Goal: Task Accomplishment & Management: Complete application form

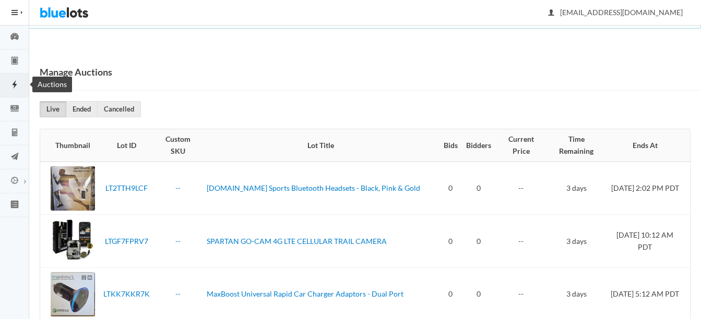
click at [16, 79] on link "Auctions" at bounding box center [14, 86] width 29 height 24
click at [11, 62] on icon "clipboard" at bounding box center [14, 60] width 29 height 9
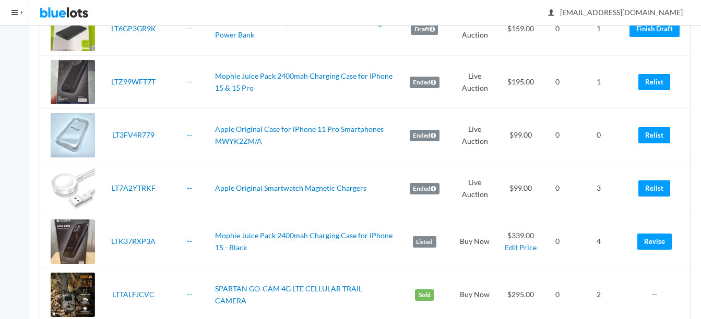
scroll to position [1514, 0]
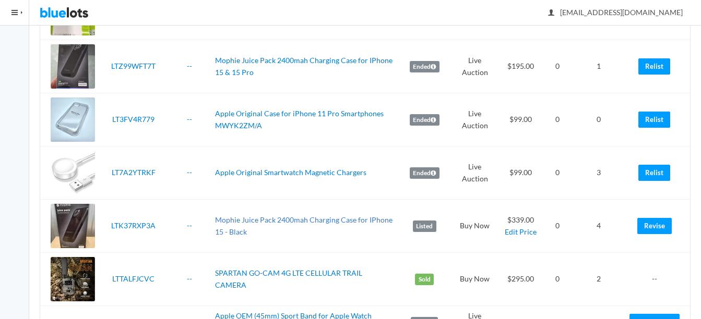
click at [350, 219] on link "Mophie Juice Pack 2400mah Charging Case for IPhone 15 - Black" at bounding box center [303, 226] width 177 height 21
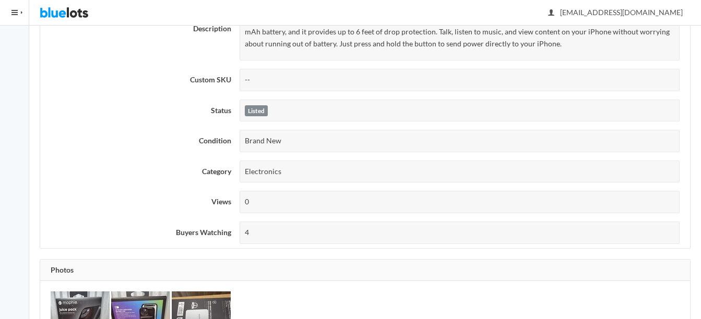
scroll to position [209, 0]
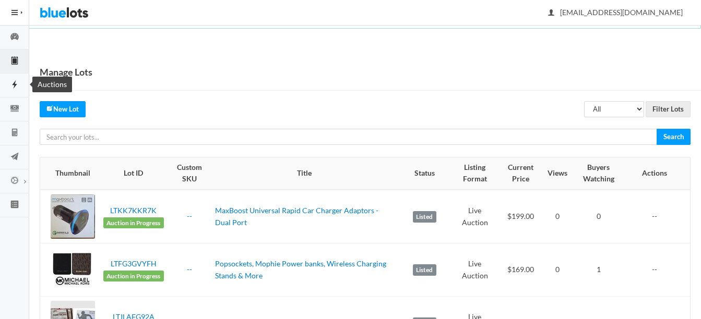
click at [15, 80] on icon "flash" at bounding box center [14, 84] width 29 height 9
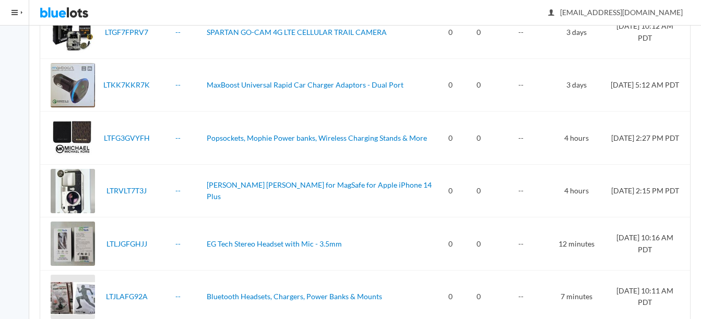
scroll to position [235, 0]
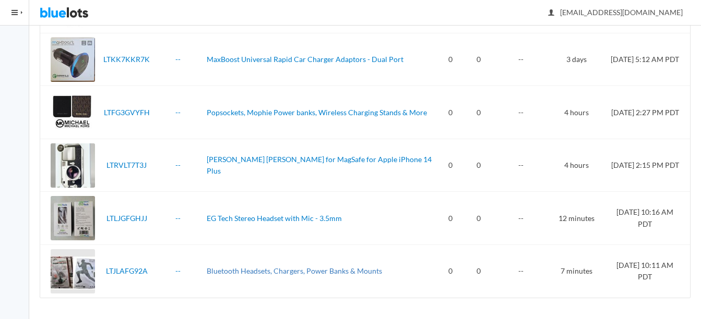
click at [265, 271] on link "Bluetooth Headsets, Chargers, Power Banks & Mounts" at bounding box center [294, 271] width 175 height 9
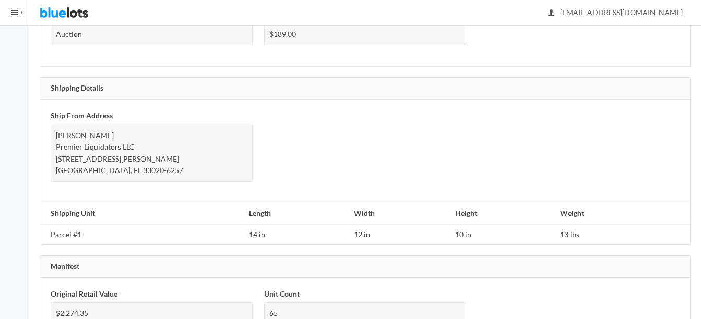
scroll to position [626, 0]
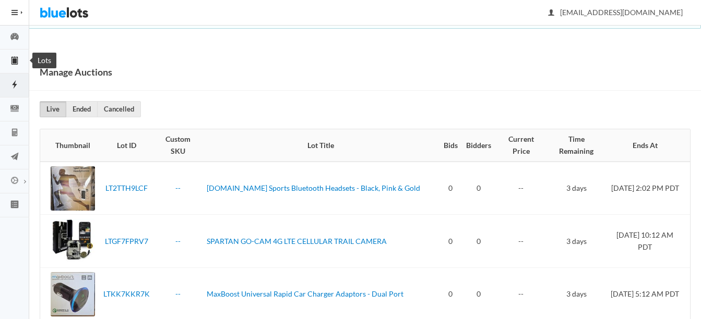
click at [11, 61] on icon "clipboard" at bounding box center [14, 60] width 29 height 9
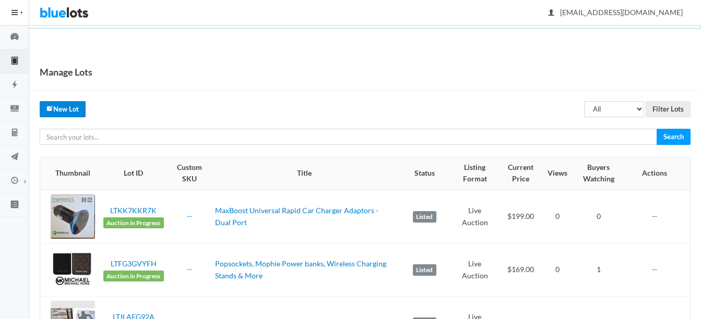
click at [59, 109] on link "New Lot" at bounding box center [63, 109] width 46 height 16
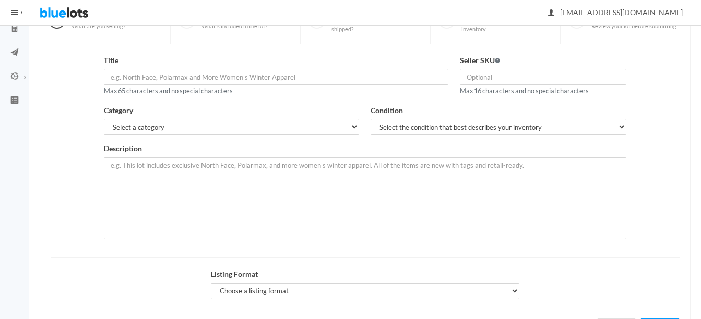
scroll to position [52, 0]
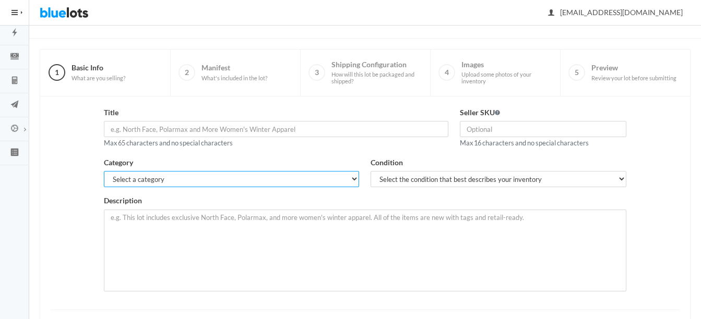
click at [235, 184] on select "Select a category Electronics Clothing, Shoes & Accessories Appliances Home & G…" at bounding box center [231, 179] width 255 height 16
select select "1"
click at [104, 171] on select "Select a category Electronics Clothing, Shoes & Accessories Appliances Home & G…" at bounding box center [231, 179] width 255 height 16
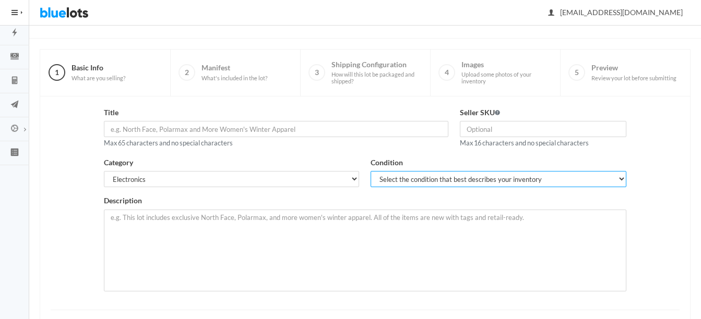
click at [398, 176] on select "Select the condition that best describes your inventory Brand New Shelf Pulls C…" at bounding box center [498, 179] width 255 height 16
select select "1"
click at [371, 171] on select "Select the condition that best describes your inventory Brand New Shelf Pulls C…" at bounding box center [498, 179] width 255 height 16
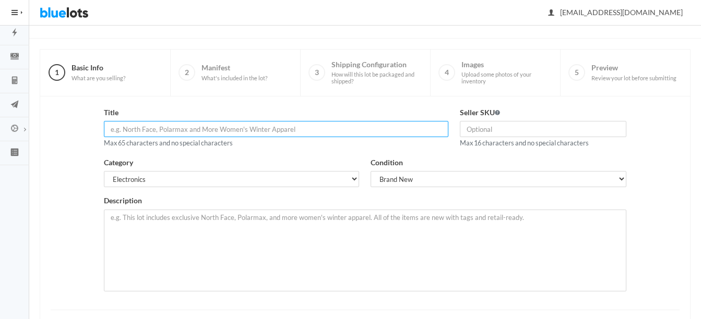
click at [286, 126] on input "text" at bounding box center [276, 129] width 344 height 16
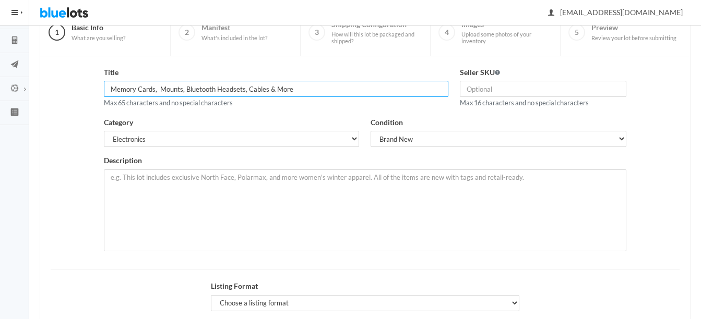
scroll to position [104, 0]
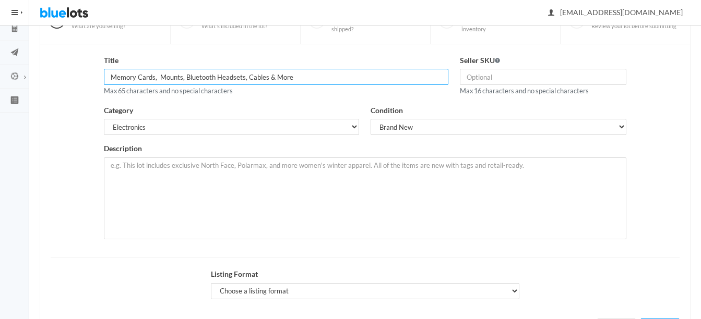
type input "Memory Cards, Mounts, Bluetooth Headsets, Cables & More"
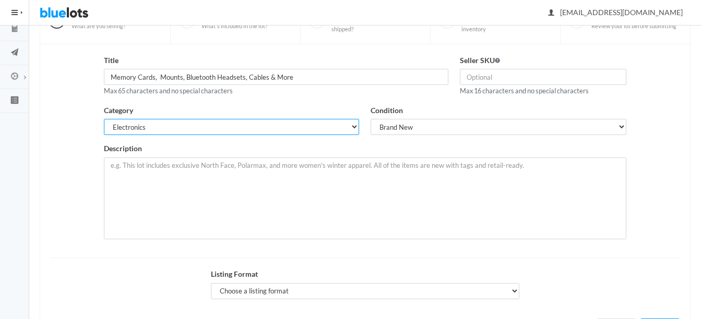
click at [191, 127] on select "Select a category Electronics Clothing, Shoes & Accessories Appliances Home & G…" at bounding box center [231, 127] width 255 height 16
click at [104, 119] on select "Select a category Electronics Clothing, Shoes & Accessories Appliances Home & G…" at bounding box center [231, 127] width 255 height 16
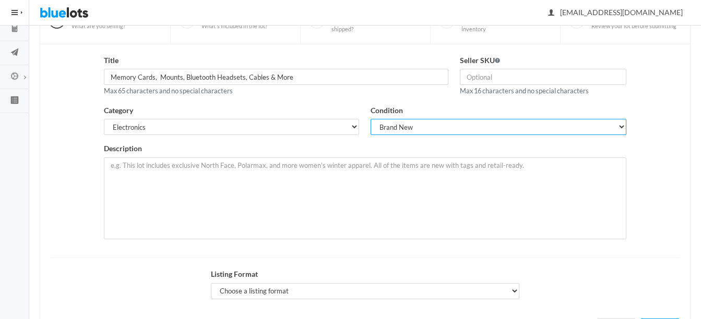
click at [408, 126] on select "Select the condition that best describes your inventory Brand New Shelf Pulls C…" at bounding box center [498, 127] width 255 height 16
click at [371, 119] on select "Select the condition that best describes your inventory Brand New Shelf Pulls C…" at bounding box center [498, 127] width 255 height 16
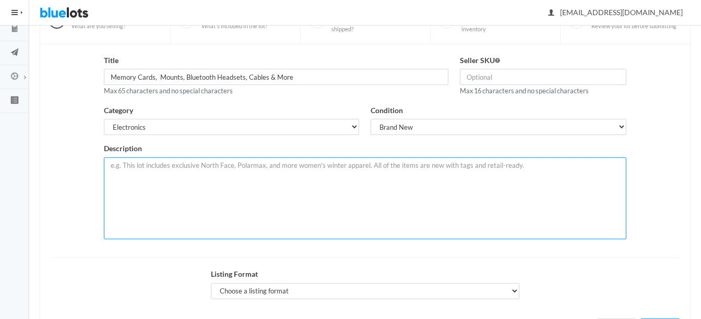
click at [363, 192] on textarea at bounding box center [365, 199] width 522 height 82
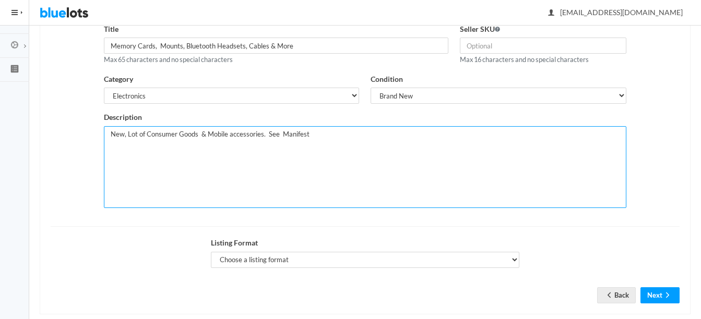
scroll to position [152, 0]
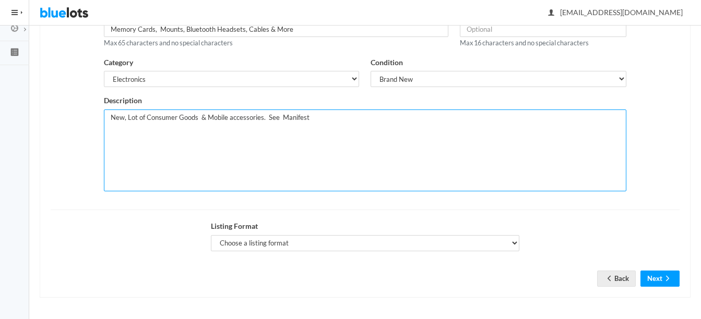
type textarea "New, Lot of Consumer Goods & Mobile accessories. See Manifest"
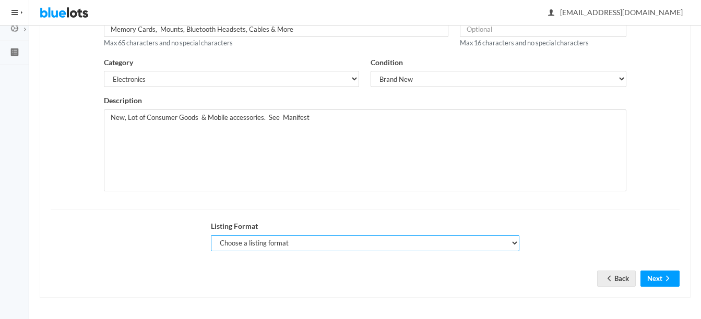
click at [275, 247] on select "Choose a listing format Auction Buy Now" at bounding box center [365, 243] width 309 height 16
select select "false"
click at [211, 235] on select "Choose a listing format Auction Buy Now" at bounding box center [365, 243] width 309 height 16
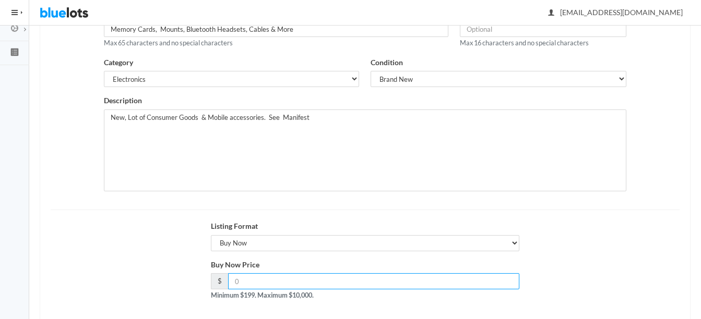
click at [363, 277] on input "number" at bounding box center [374, 282] width 292 height 16
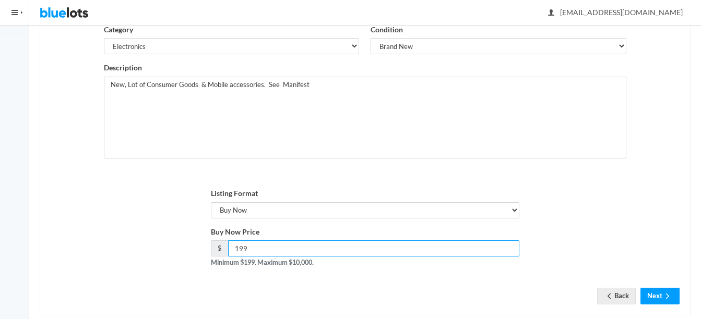
scroll to position [203, 0]
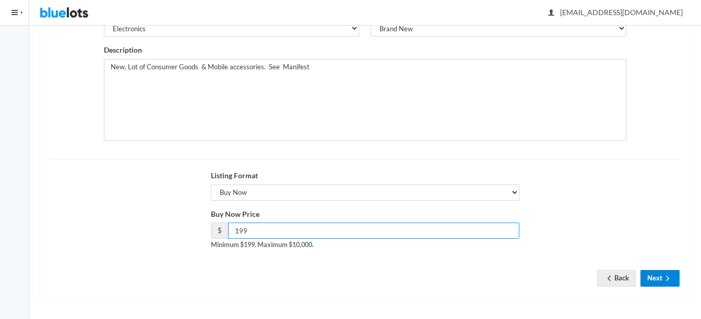
type input "199"
click at [657, 275] on button "Next" at bounding box center [659, 278] width 39 height 16
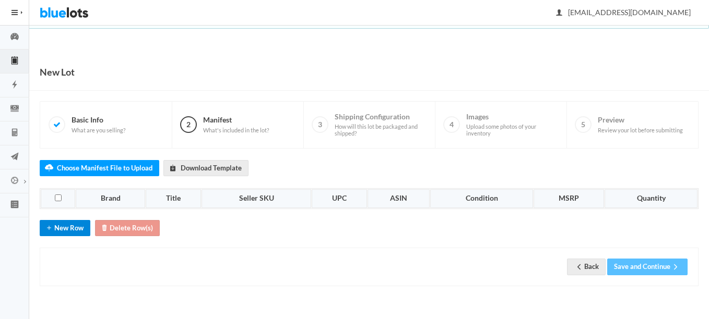
click at [64, 230] on button "New Row" at bounding box center [65, 228] width 51 height 16
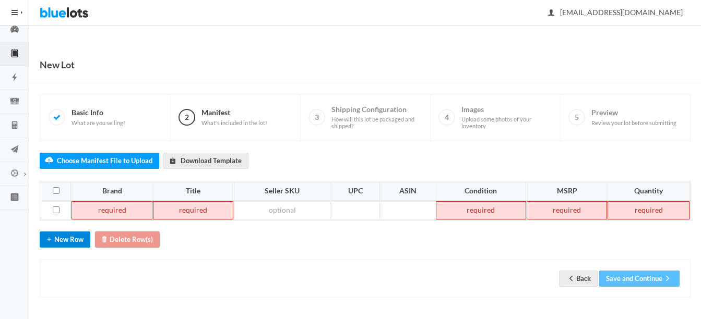
click at [68, 243] on button "New Row" at bounding box center [65, 240] width 51 height 16
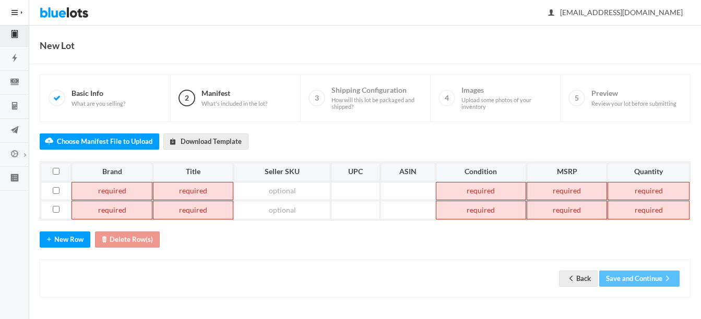
click at [116, 193] on td at bounding box center [112, 191] width 80 height 19
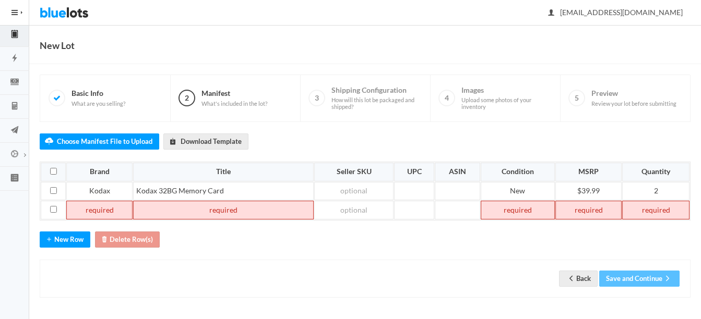
click at [115, 206] on td at bounding box center [99, 210] width 66 height 19
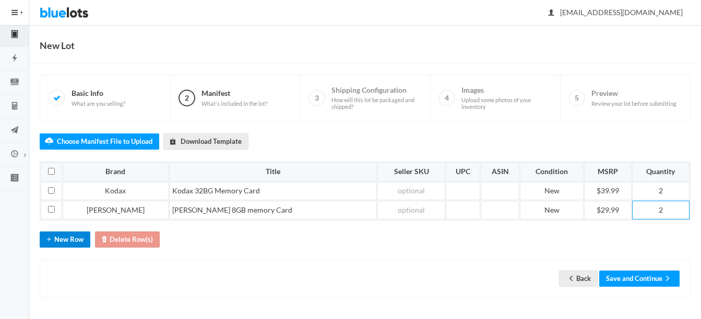
click at [58, 243] on button "New Row" at bounding box center [65, 240] width 51 height 16
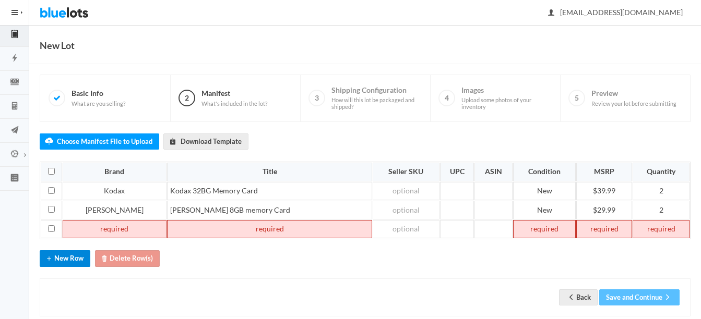
scroll to position [45, 0]
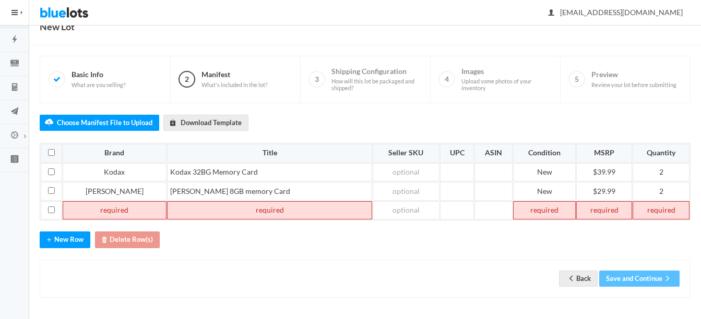
click at [106, 216] on td at bounding box center [115, 210] width 104 height 19
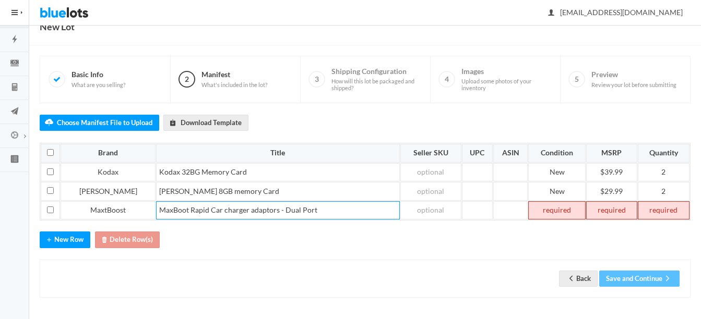
click at [561, 218] on td at bounding box center [556, 210] width 57 height 19
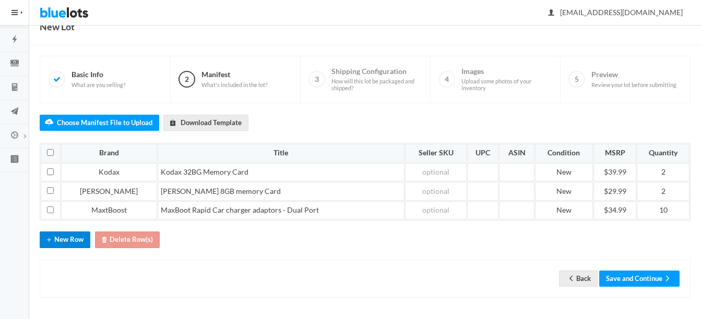
click at [64, 240] on button "New Row" at bounding box center [65, 240] width 51 height 16
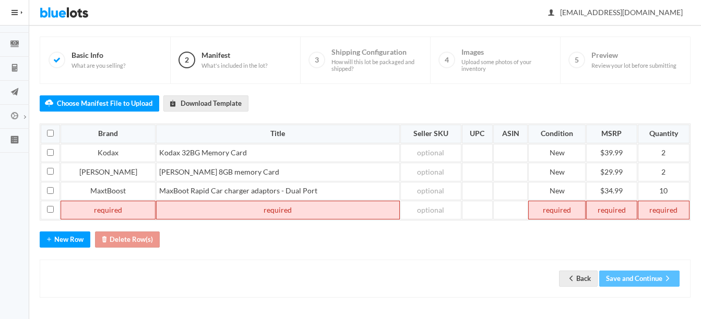
click at [95, 210] on td at bounding box center [108, 210] width 95 height 19
click at [93, 189] on td "MaxtBoost" at bounding box center [108, 191] width 95 height 19
click at [97, 211] on td at bounding box center [108, 210] width 95 height 19
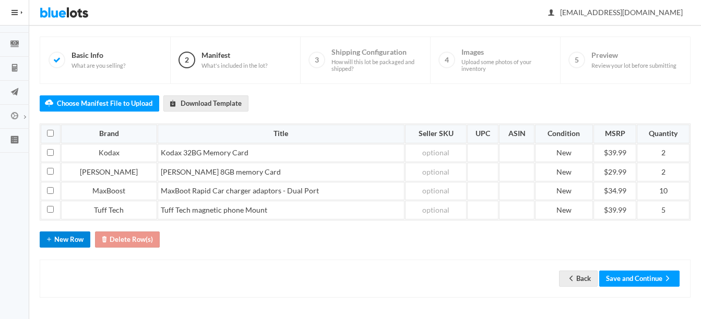
click at [61, 247] on button "New Row" at bounding box center [65, 240] width 51 height 16
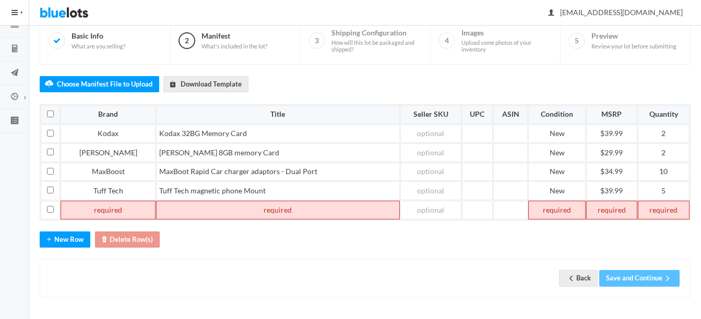
click at [102, 213] on td at bounding box center [108, 210] width 95 height 19
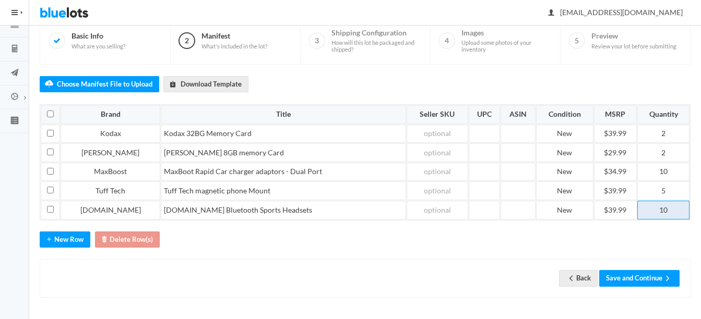
click at [673, 211] on td "10" at bounding box center [663, 210] width 52 height 19
click at [74, 240] on button "New Row" at bounding box center [65, 240] width 51 height 16
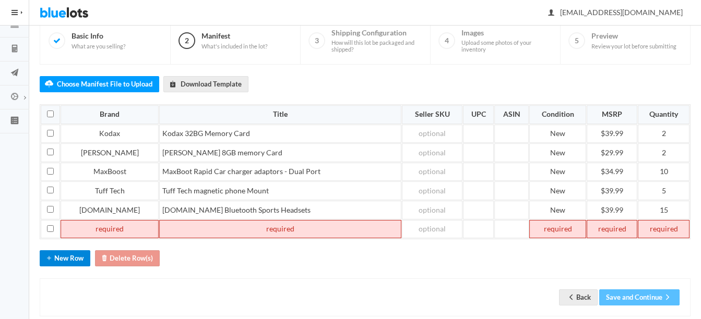
scroll to position [103, 0]
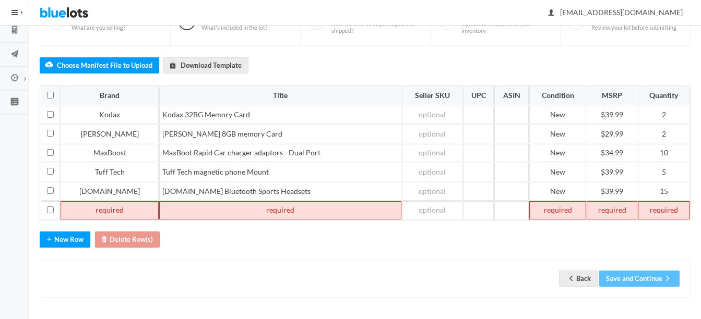
click at [86, 214] on td at bounding box center [110, 210] width 98 height 19
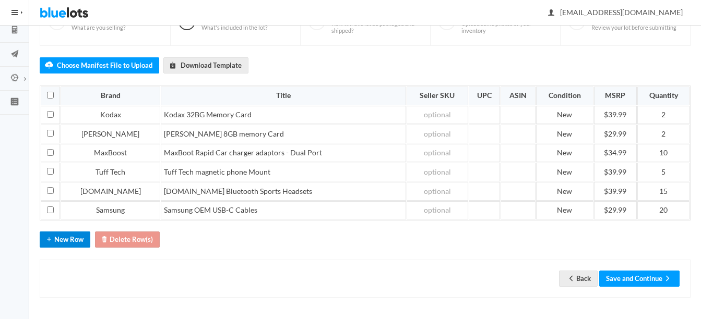
click at [84, 239] on button "New Row" at bounding box center [65, 240] width 51 height 16
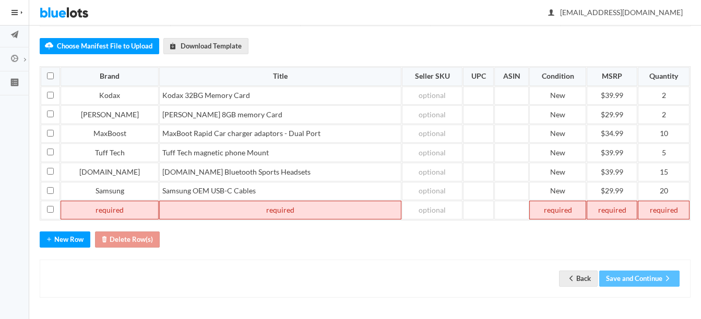
click at [86, 214] on td at bounding box center [110, 210] width 98 height 19
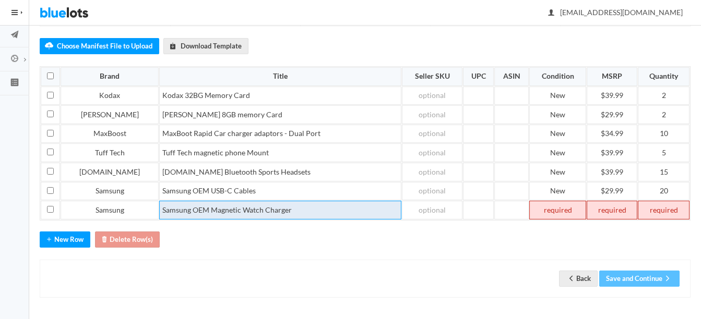
click at [320, 203] on td "Samsung OEM Magnetic Watch Charger" at bounding box center [280, 210] width 242 height 19
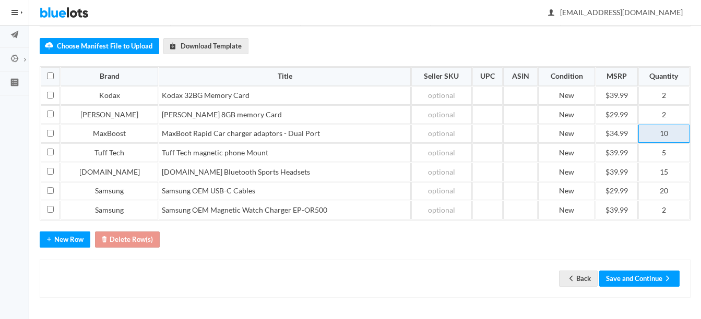
click at [671, 136] on td "10" at bounding box center [663, 134] width 51 height 19
click at [644, 274] on button "Save and Continue" at bounding box center [639, 279] width 80 height 16
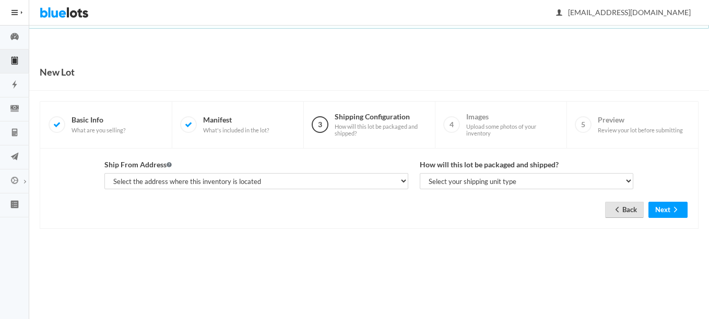
click at [633, 206] on link "Back" at bounding box center [624, 210] width 39 height 16
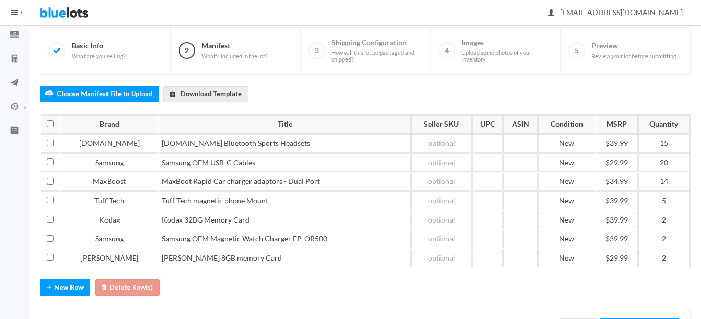
scroll to position [122, 0]
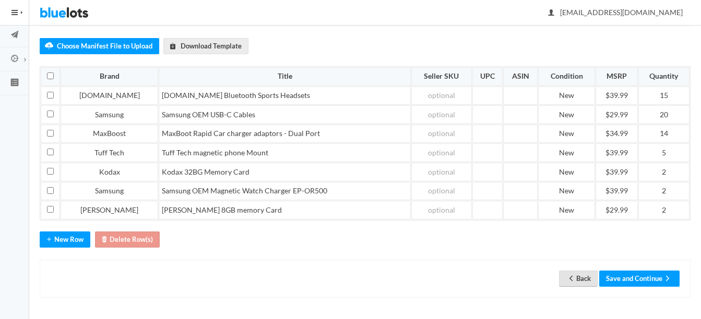
click at [580, 275] on link "Back" at bounding box center [578, 279] width 39 height 16
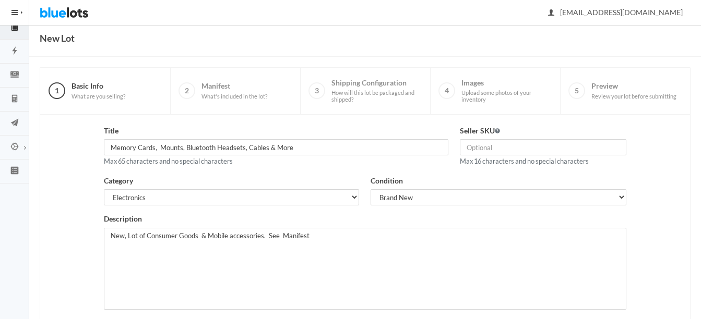
scroll to position [52, 0]
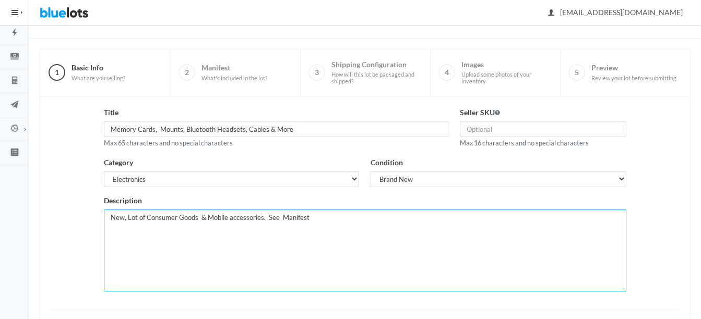
click at [145, 216] on textarea "New, Lot of Consumer Goods & Mobile accessories. See Manifest" at bounding box center [365, 251] width 522 height 82
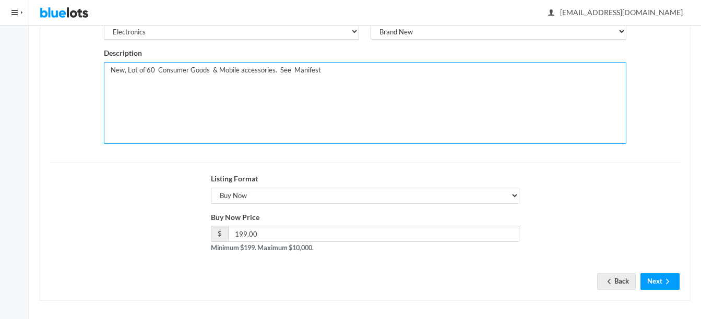
scroll to position [203, 0]
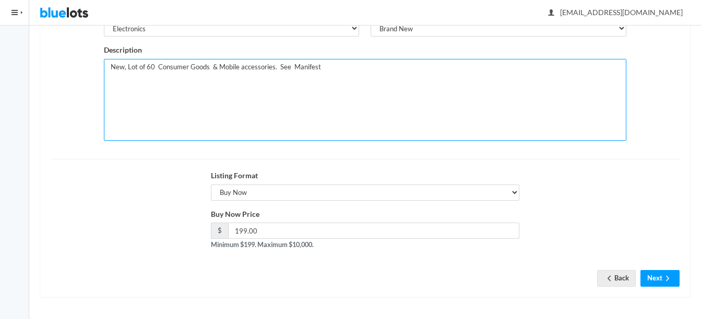
type textarea "New, Lot of 60 Consumer Goods & Mobile accessories. See Manifest"
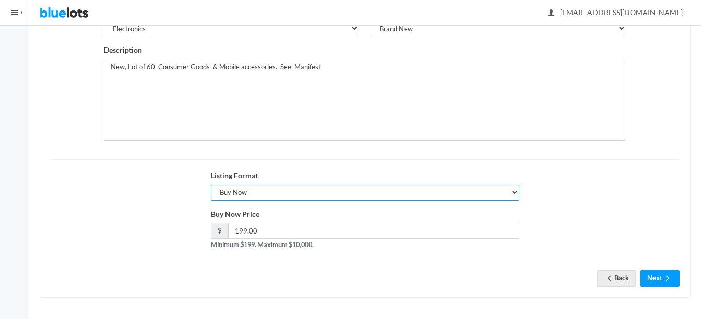
click at [254, 192] on select "Choose a listing format Auction Buy Now" at bounding box center [365, 193] width 309 height 16
select select "true"
click at [211, 185] on select "Choose a listing format Auction Buy Now" at bounding box center [365, 193] width 309 height 16
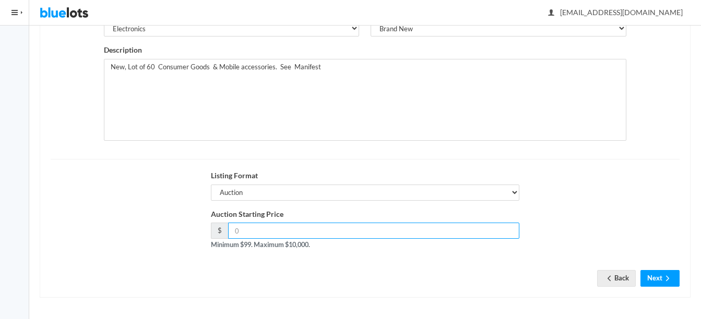
click at [274, 230] on input "number" at bounding box center [374, 231] width 292 height 16
type input "179"
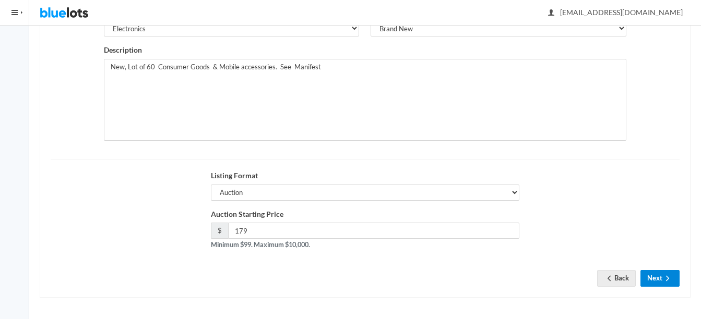
click at [668, 272] on button "Next" at bounding box center [659, 278] width 39 height 16
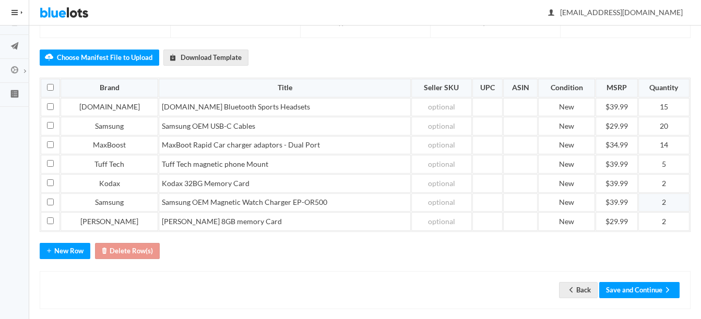
scroll to position [122, 0]
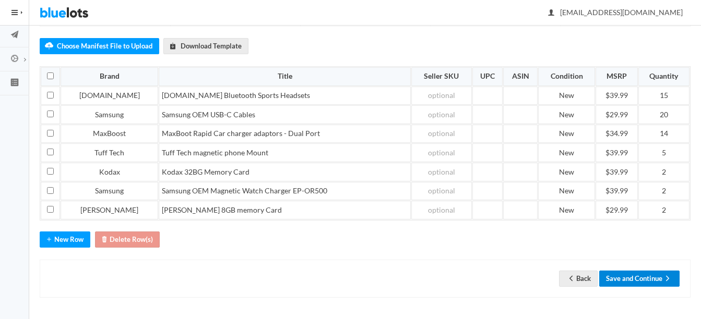
click at [645, 272] on button "Save and Continue" at bounding box center [639, 279] width 80 height 16
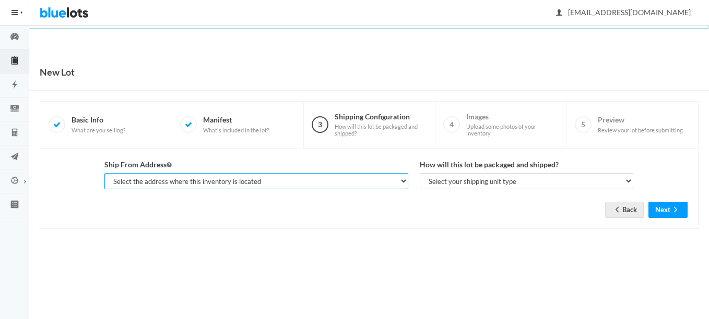
click at [328, 183] on select "Select the address where this inventory is located Premier Liquidatores, 398 E …" at bounding box center [256, 181] width 304 height 16
select select "25095"
click at [104, 173] on select "Select the address where this inventory is located Premier Liquidatores, 398 E …" at bounding box center [256, 181] width 304 height 16
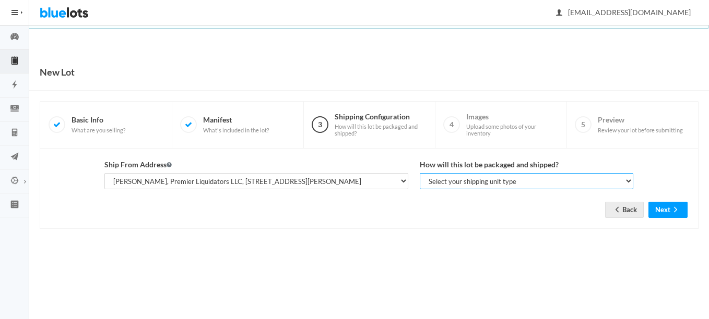
click at [438, 177] on select "Select your shipping unit type Parcel Pallet Truckload" at bounding box center [526, 181] width 213 height 16
select select "parcel"
click at [420, 173] on select "Select your shipping unit type Parcel Pallet Truckload" at bounding box center [526, 181] width 213 height 16
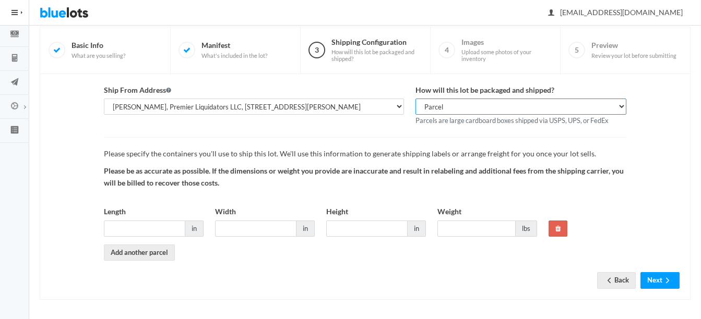
scroll to position [77, 0]
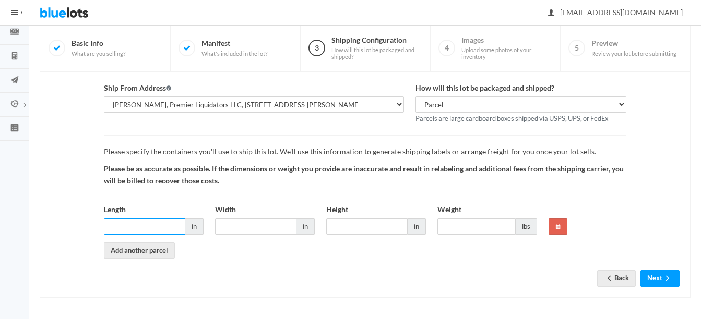
click at [147, 227] on input "Length" at bounding box center [144, 227] width 81 height 16
type input "12"
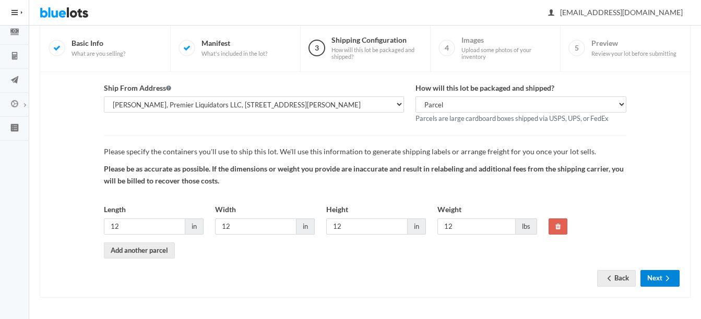
click at [659, 275] on button "Next" at bounding box center [659, 278] width 39 height 16
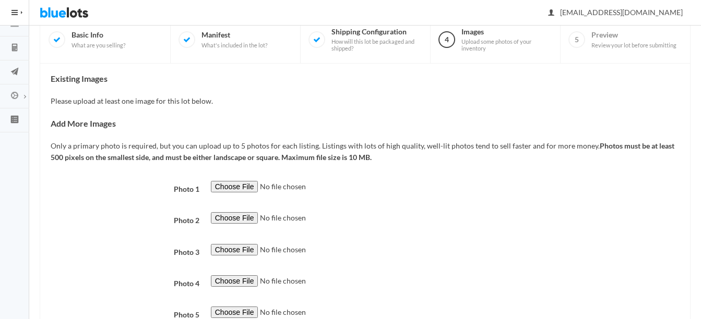
scroll to position [104, 0]
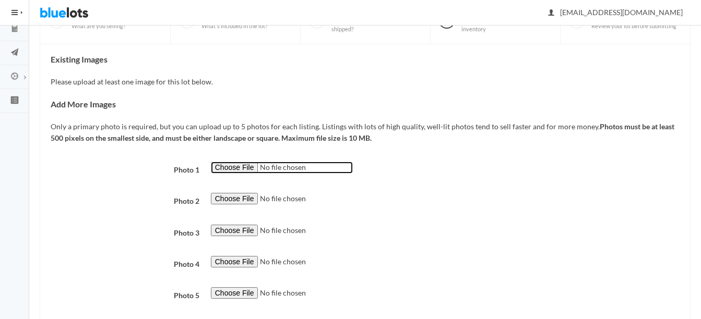
click at [224, 165] on input "file" at bounding box center [282, 168] width 142 height 12
type input "C:\fakepath\thumbnail (24).jpg"
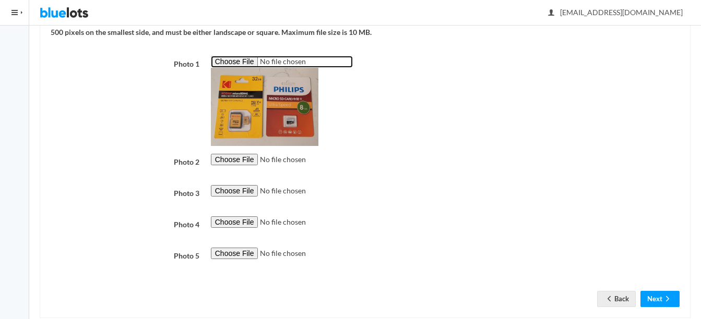
scroll to position [231, 0]
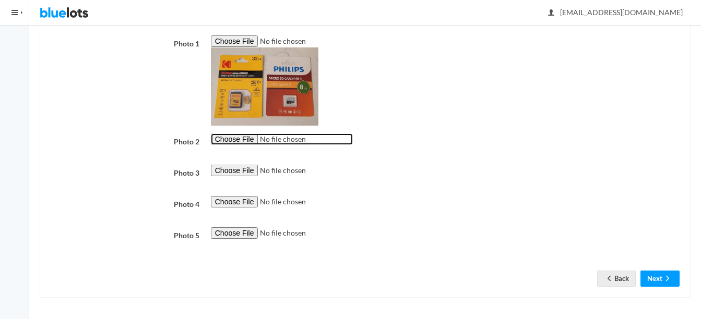
click at [225, 139] on input "file" at bounding box center [282, 140] width 142 height 12
type input "C:\fakepath\thumbnail - 2025-08-26T084714.544.jpg"
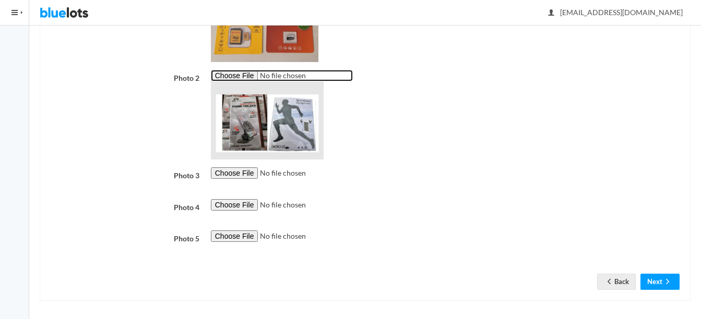
scroll to position [298, 0]
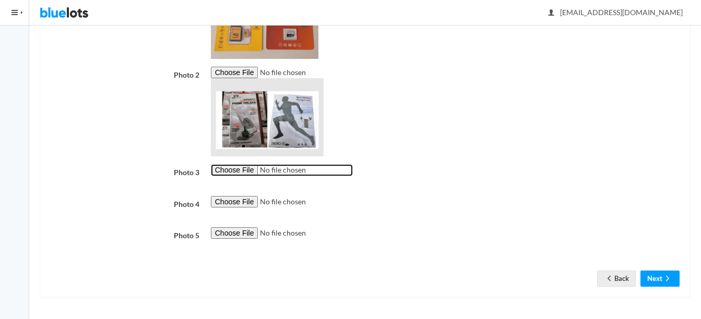
click at [230, 170] on input "file" at bounding box center [282, 170] width 142 height 12
type input "C:\fakepath\thumbnail - 2025-08-01T102135.517.jpg"
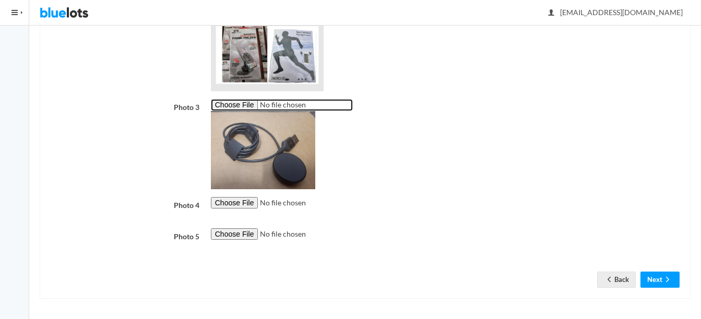
scroll to position [364, 0]
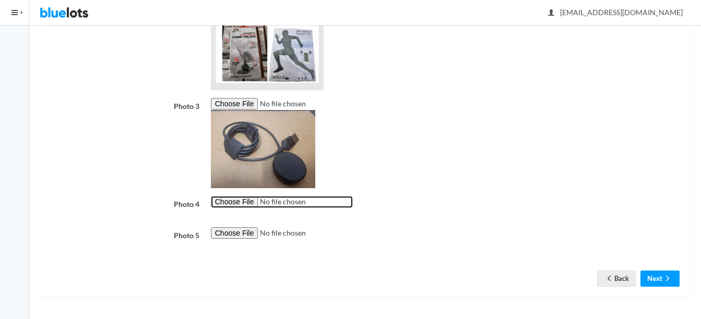
click at [236, 201] on input "file" at bounding box center [282, 202] width 142 height 12
type input "C:\fakepath\thumbnail - 2025-07-09T170919.422.jpg"
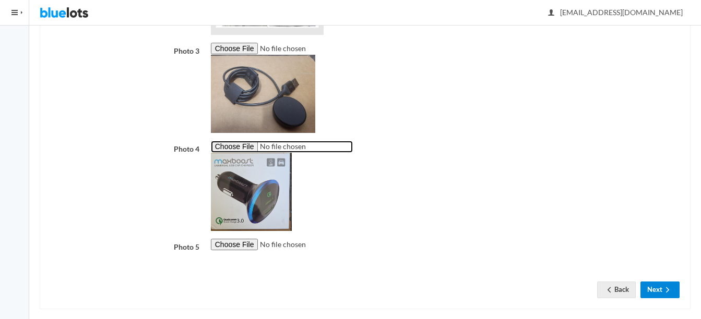
scroll to position [431, 0]
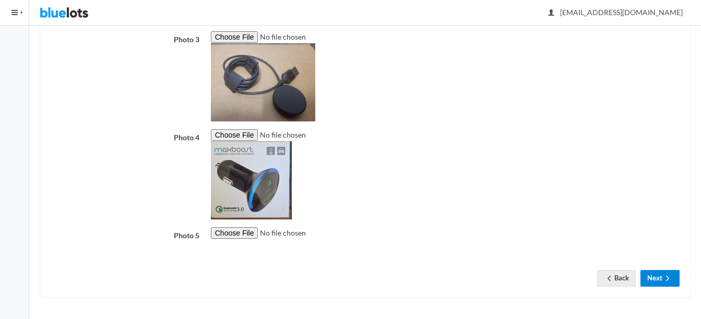
click at [653, 280] on button "Next" at bounding box center [659, 278] width 39 height 16
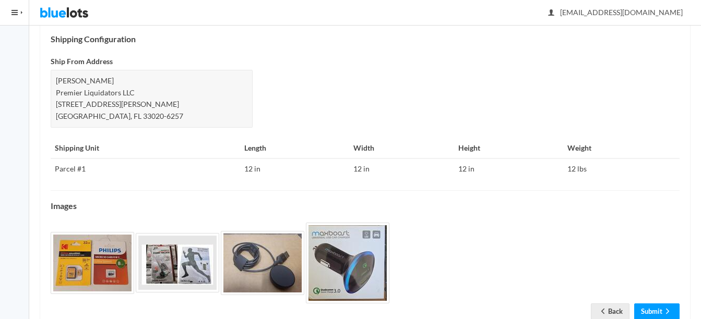
scroll to position [449, 0]
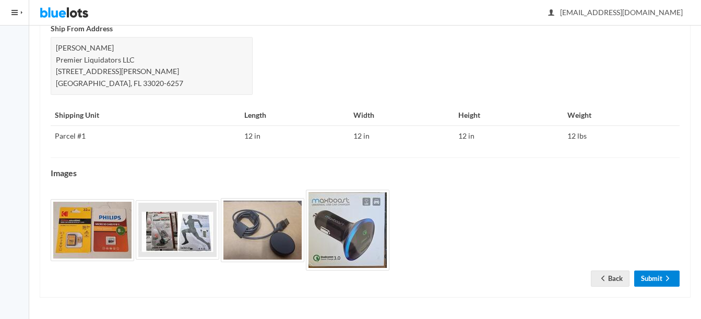
click at [663, 280] on icon "arrow forward" at bounding box center [667, 279] width 10 height 8
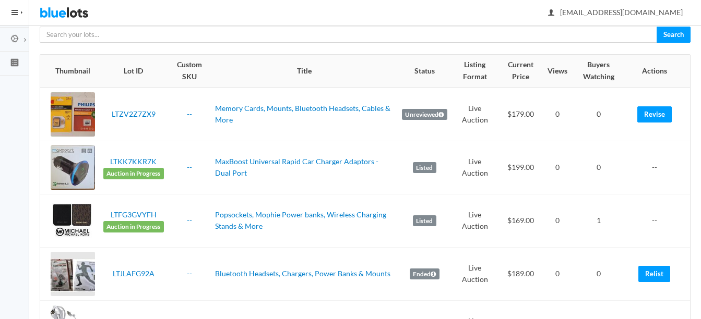
scroll to position [157, 0]
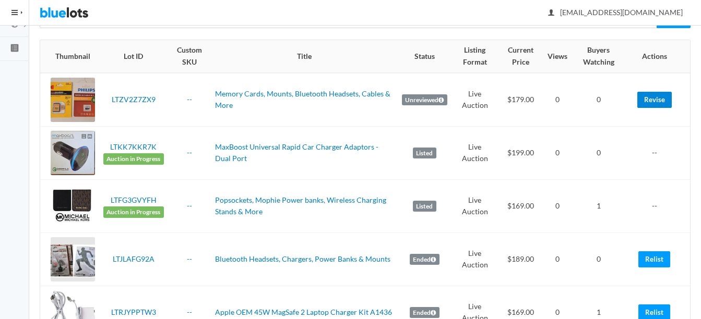
click at [653, 101] on link "Revise" at bounding box center [654, 100] width 34 height 16
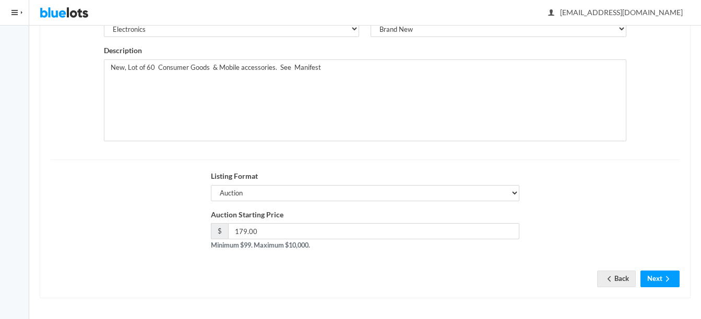
scroll to position [203, 0]
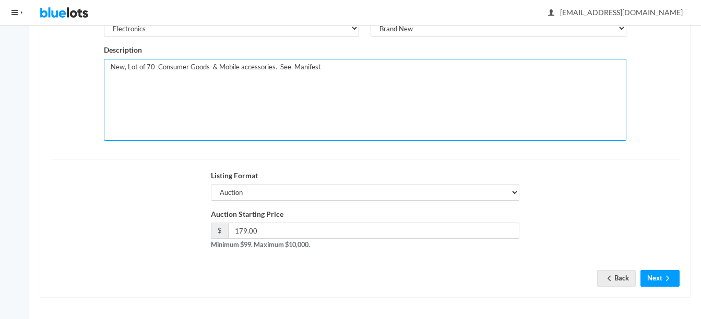
type textarea "New, Lot of 70 Consumer Goods & Mobile accessories. See Manifest"
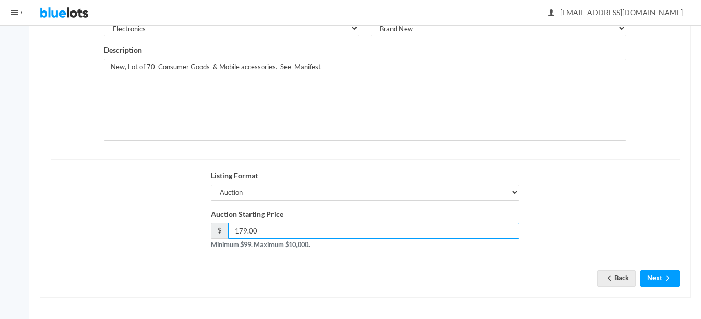
click at [244, 229] on input "179.00" at bounding box center [374, 231] width 292 height 16
type input "185.00"
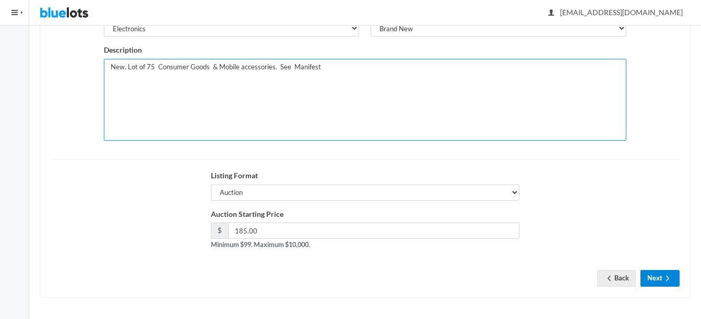
type textarea "New, Lot of 75 Consumer Goods & Mobile accessories. See Manifest"
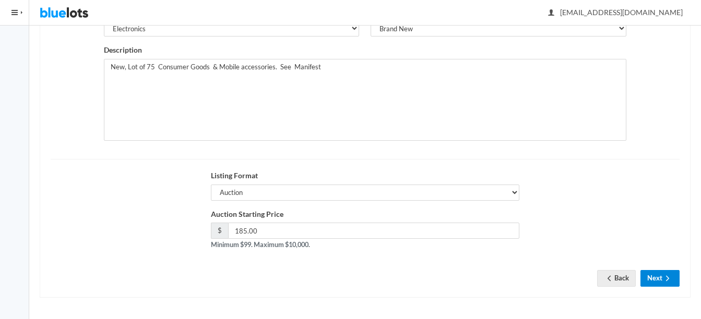
click at [670, 275] on icon "arrow forward" at bounding box center [667, 279] width 10 height 8
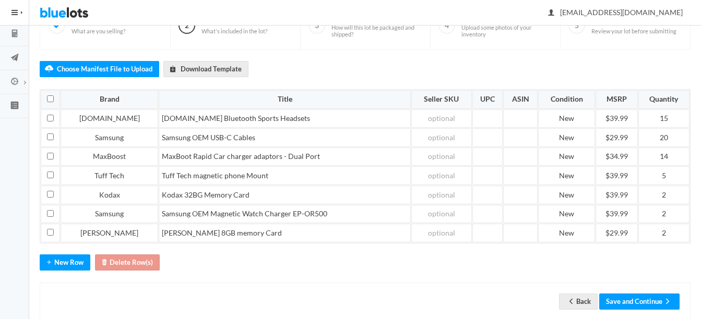
scroll to position [122, 0]
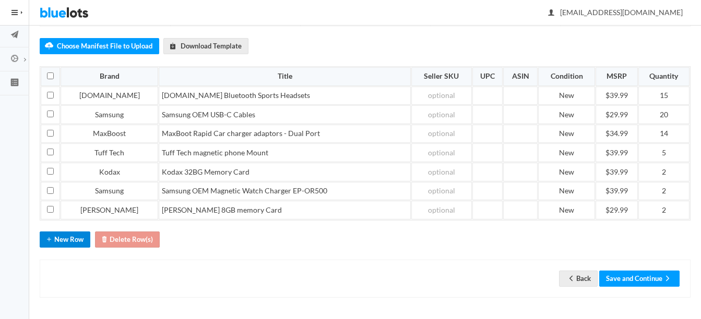
click at [52, 237] on icon "add" at bounding box center [49, 239] width 10 height 8
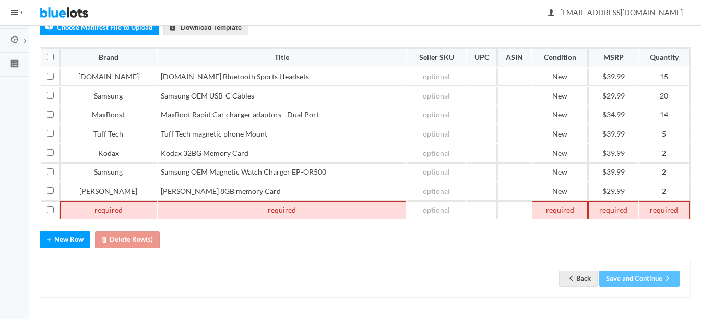
click at [81, 205] on td at bounding box center [108, 210] width 97 height 19
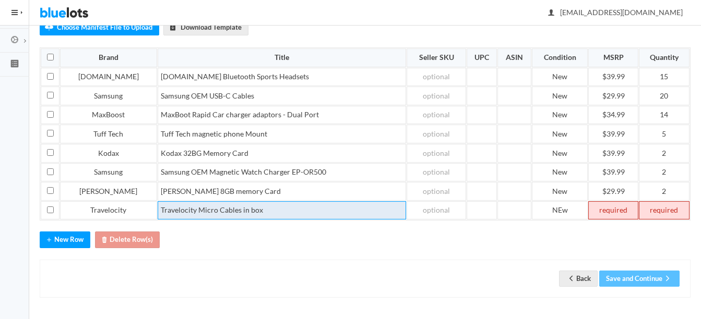
click at [187, 209] on td "Travelocity Micro Cables in box" at bounding box center [282, 210] width 248 height 19
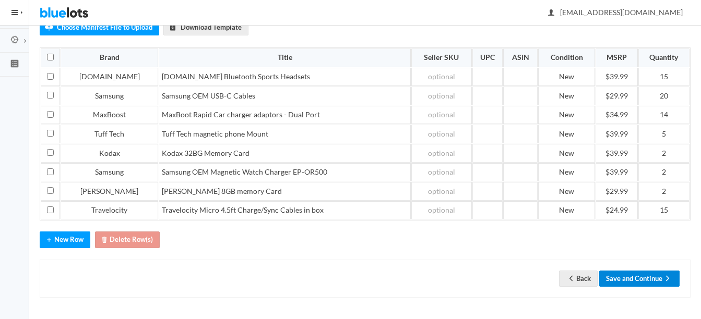
click at [660, 276] on button "Save and Continue" at bounding box center [639, 279] width 80 height 16
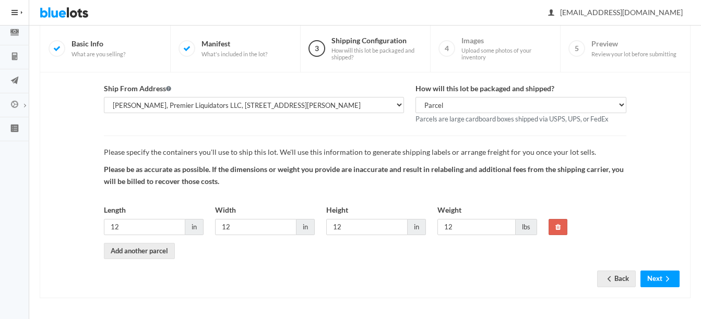
scroll to position [77, 0]
click at [659, 274] on button "Next" at bounding box center [659, 278] width 39 height 16
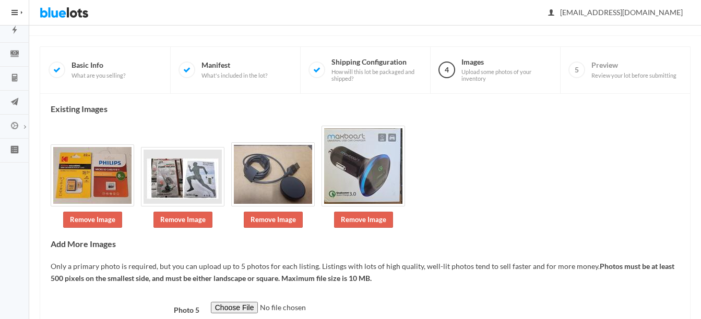
scroll to position [107, 0]
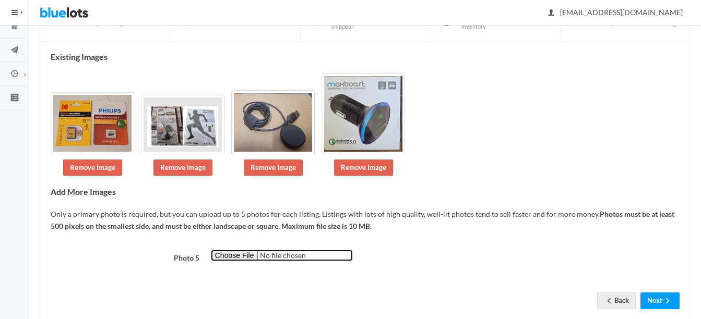
click at [234, 254] on input "file" at bounding box center [282, 256] width 142 height 12
type input "C:\fakepath\thumbnail - 2025-06-11T115247.091.jpg"
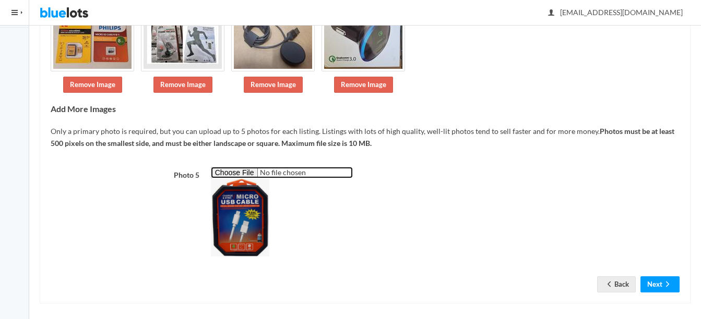
scroll to position [196, 0]
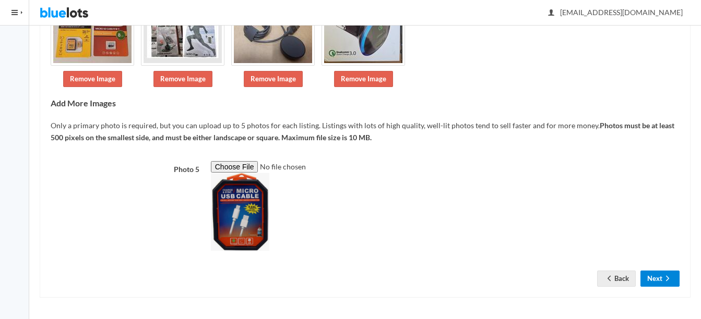
click at [667, 280] on icon "arrow forward" at bounding box center [667, 279] width 10 height 8
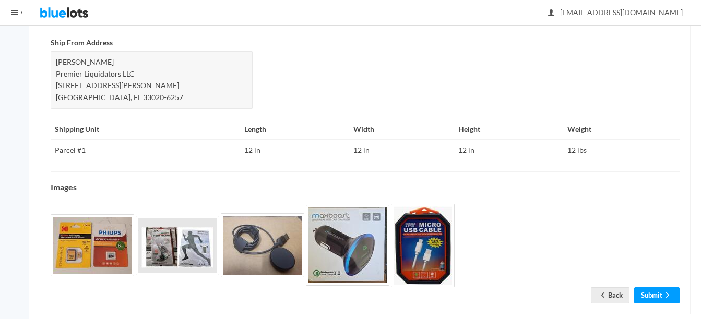
scroll to position [451, 0]
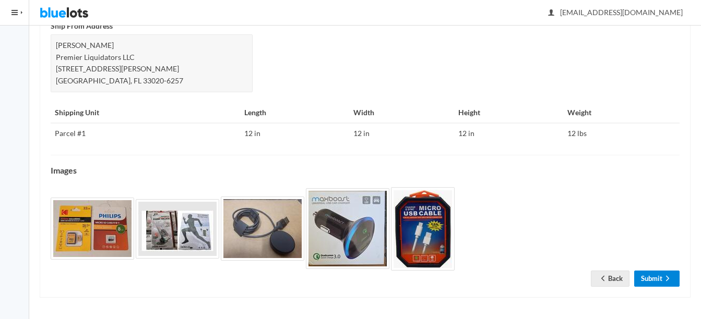
click at [669, 282] on icon "arrow forward" at bounding box center [667, 279] width 10 height 8
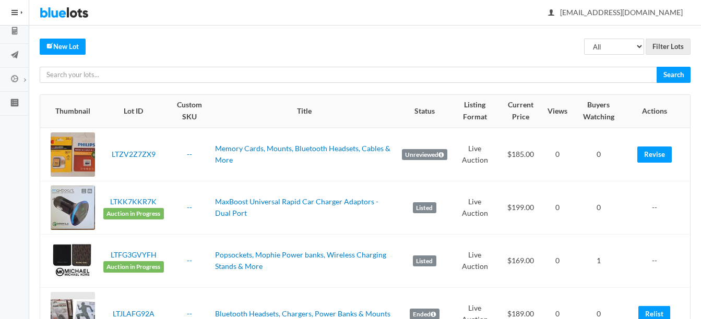
scroll to position [104, 0]
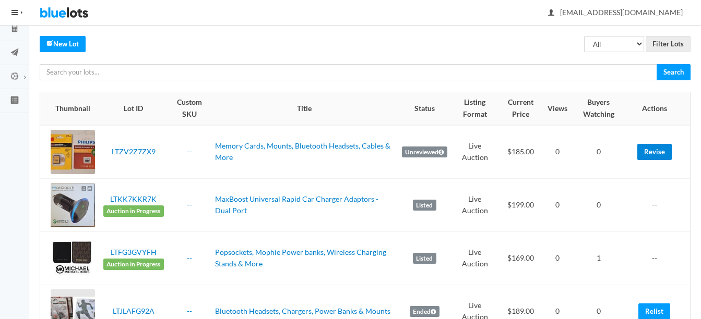
click at [653, 151] on link "Revise" at bounding box center [654, 152] width 34 height 16
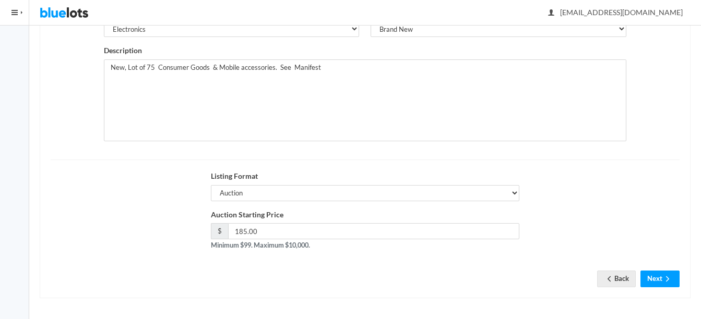
scroll to position [203, 0]
click at [324, 232] on input "185.00" at bounding box center [374, 231] width 292 height 16
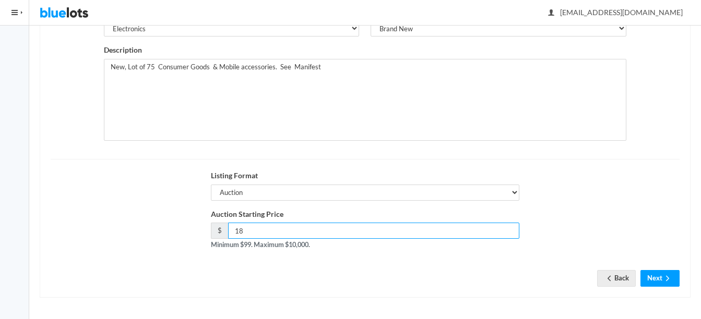
type input "1"
type input "179"
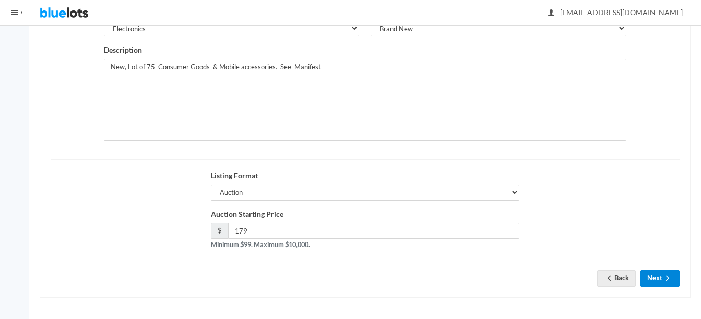
click at [661, 274] on button "Next" at bounding box center [659, 278] width 39 height 16
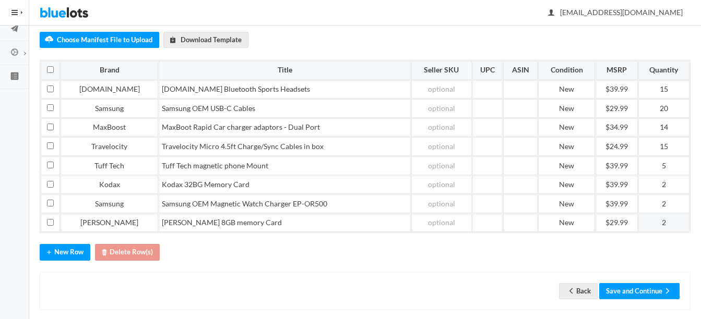
scroll to position [141, 0]
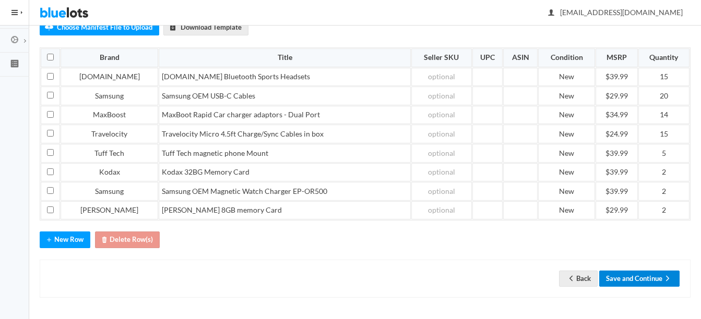
click at [650, 277] on button "Save and Continue" at bounding box center [639, 279] width 80 height 16
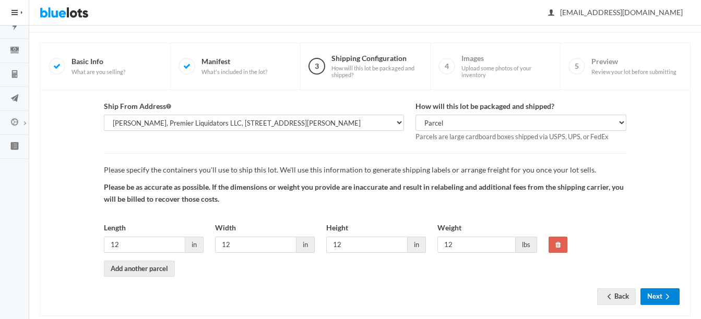
scroll to position [77, 0]
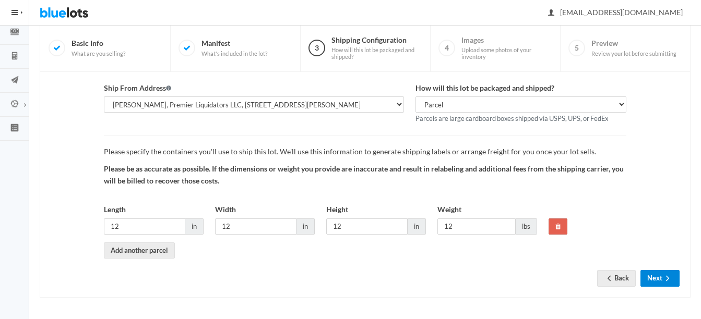
click at [660, 279] on button "Next" at bounding box center [659, 278] width 39 height 16
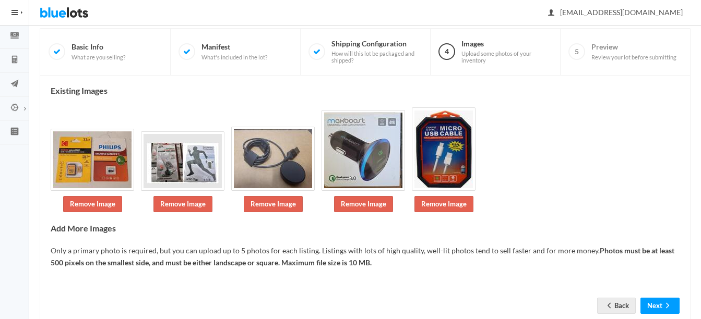
scroll to position [98, 0]
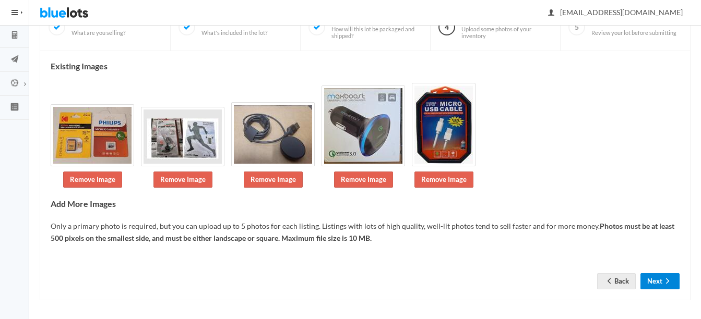
click at [665, 280] on icon "arrow forward" at bounding box center [667, 281] width 10 height 8
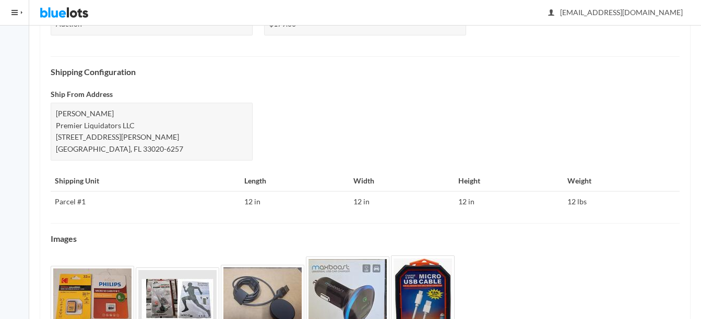
scroll to position [451, 0]
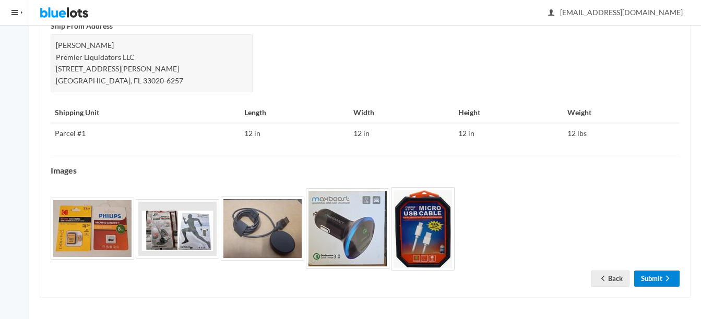
click at [669, 282] on icon "arrow forward" at bounding box center [667, 279] width 10 height 8
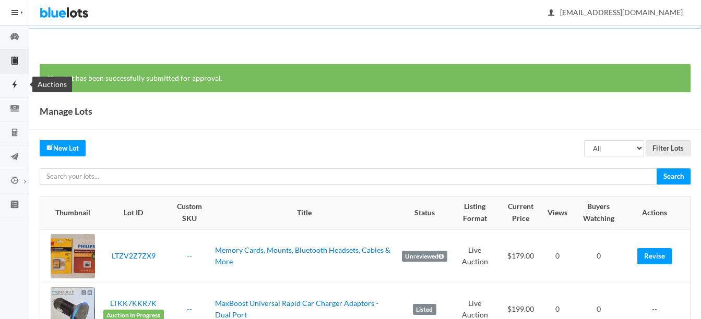
click at [13, 85] on icon "flash" at bounding box center [14, 84] width 5 height 8
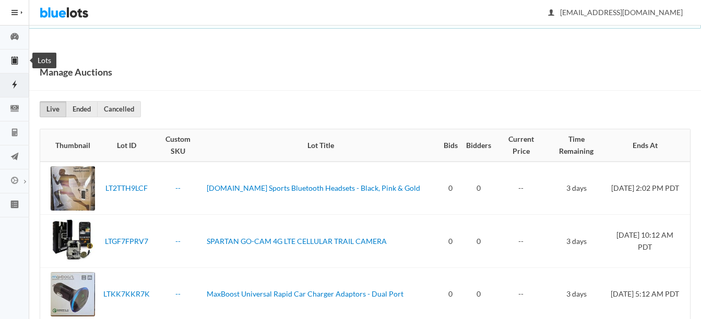
click at [12, 61] on icon "clipboard" at bounding box center [14, 61] width 6 height 8
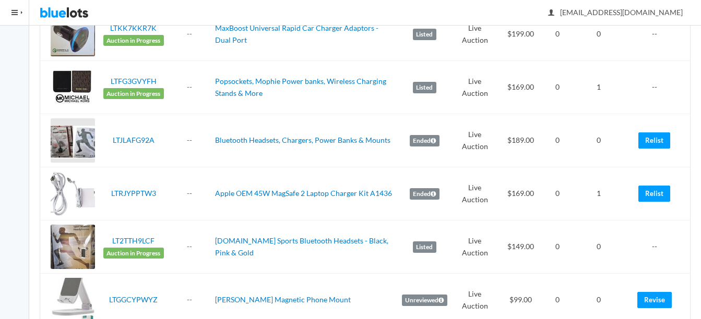
scroll to position [261, 0]
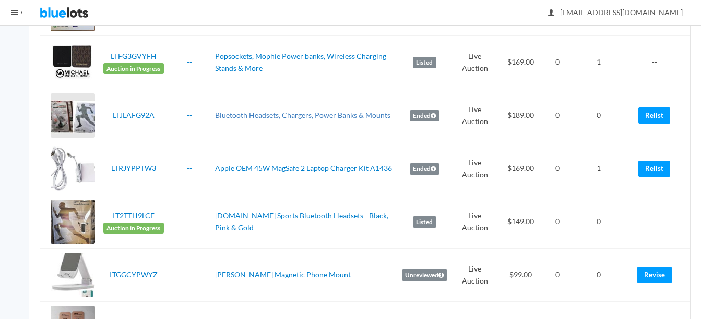
click at [311, 111] on link "Bluetooth Headsets, Chargers, Power Banks & Mounts" at bounding box center [302, 115] width 175 height 9
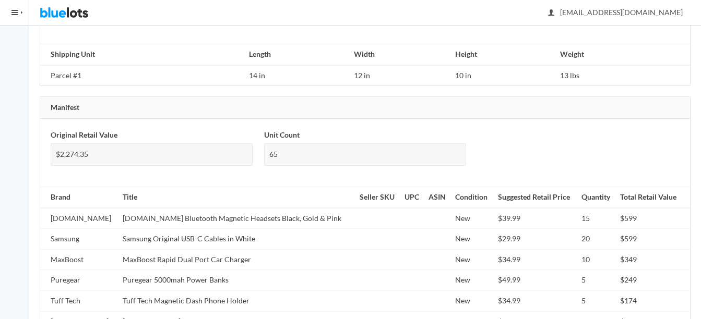
scroll to position [783, 0]
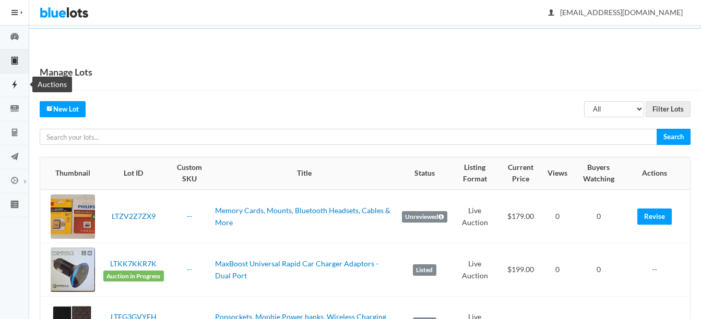
click at [14, 80] on icon "flash" at bounding box center [14, 84] width 29 height 9
